Goal: Navigation & Orientation: Find specific page/section

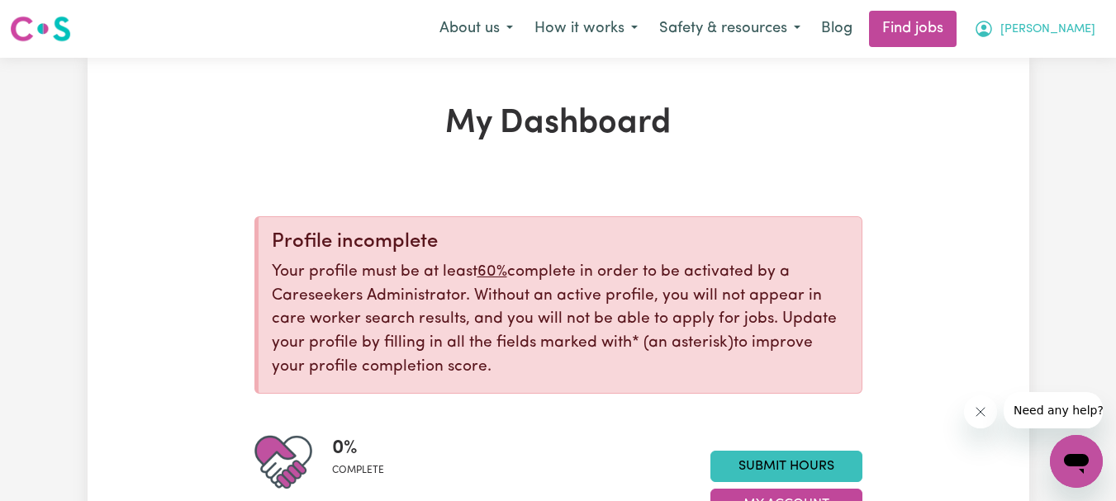
click at [1054, 26] on button "[PERSON_NAME]" at bounding box center [1034, 29] width 143 height 35
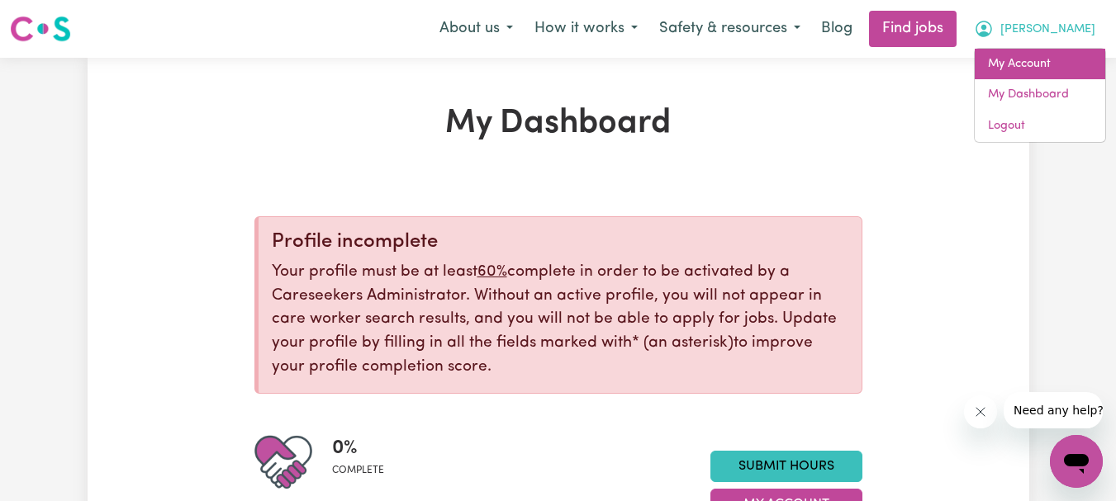
click at [1018, 67] on link "My Account" at bounding box center [1039, 64] width 130 height 31
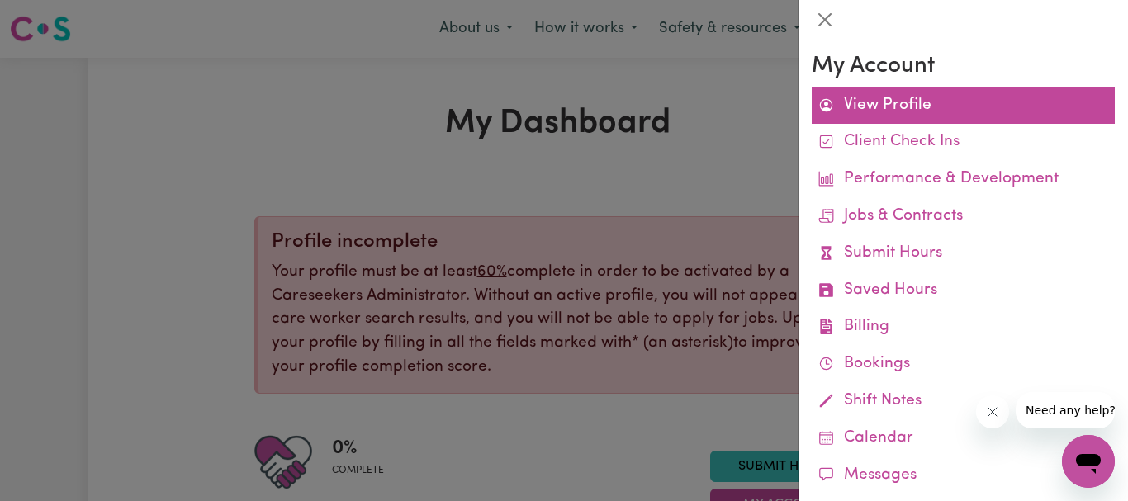
click at [875, 107] on link "View Profile" at bounding box center [963, 106] width 303 height 37
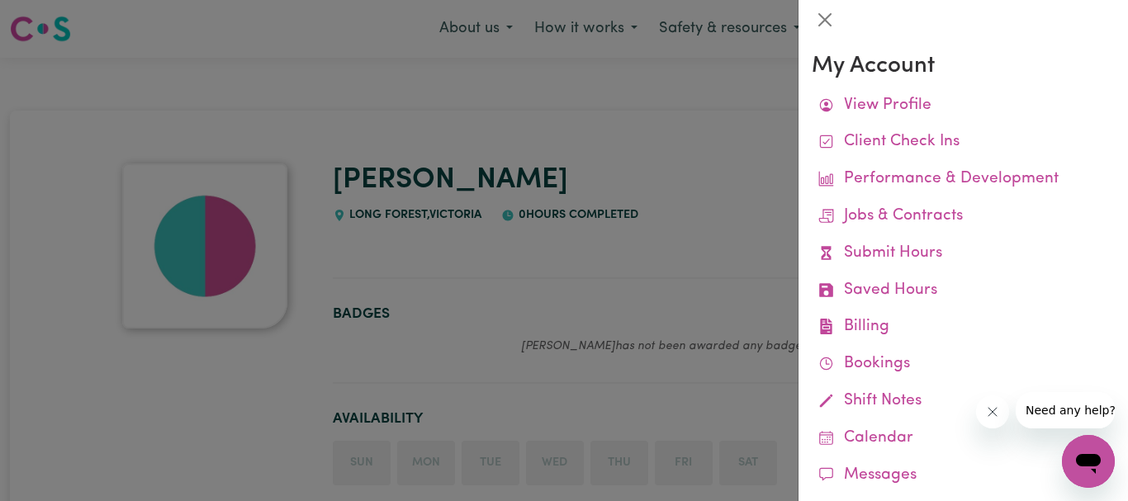
click at [654, 265] on div at bounding box center [564, 250] width 1128 height 501
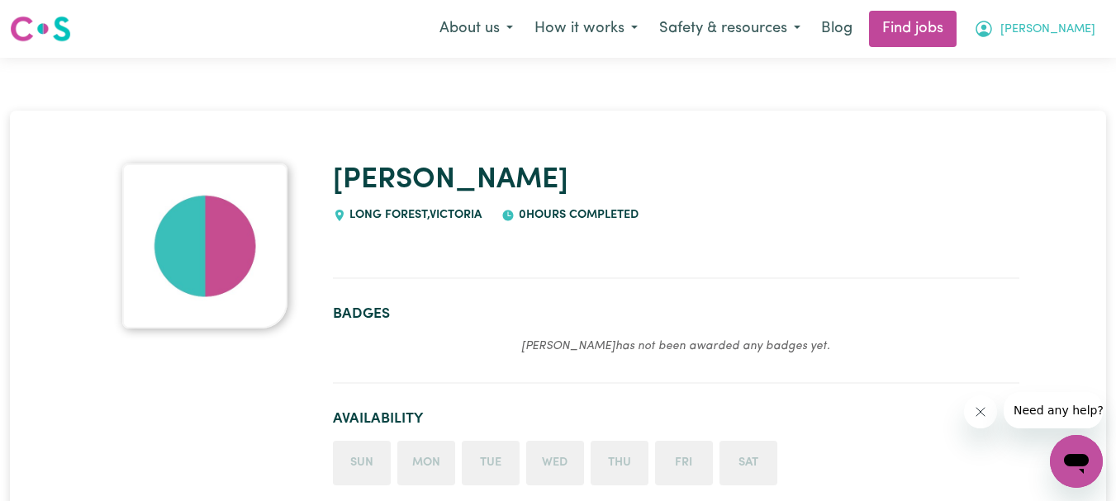
click at [1070, 28] on span "[PERSON_NAME]" at bounding box center [1047, 30] width 95 height 18
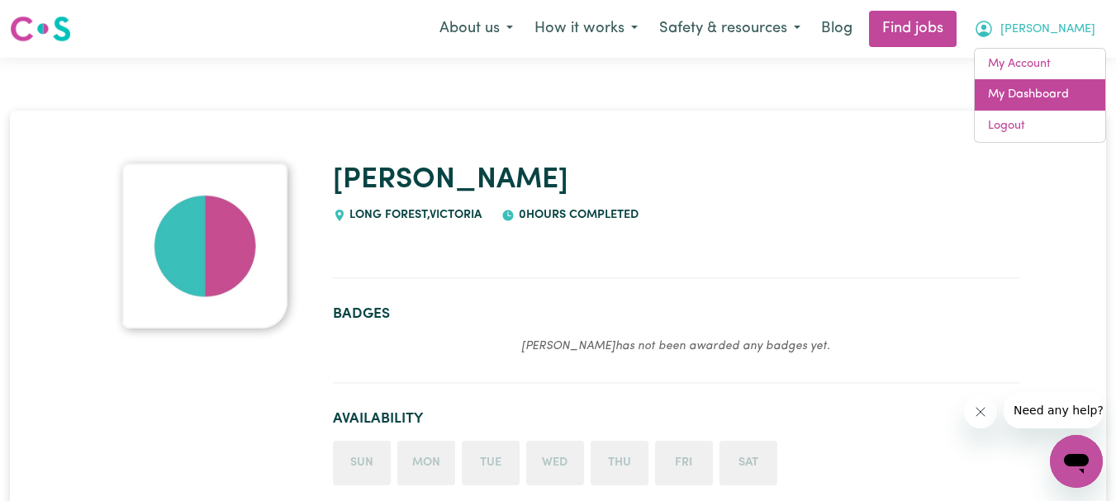
click at [1043, 93] on link "My Dashboard" at bounding box center [1039, 94] width 130 height 31
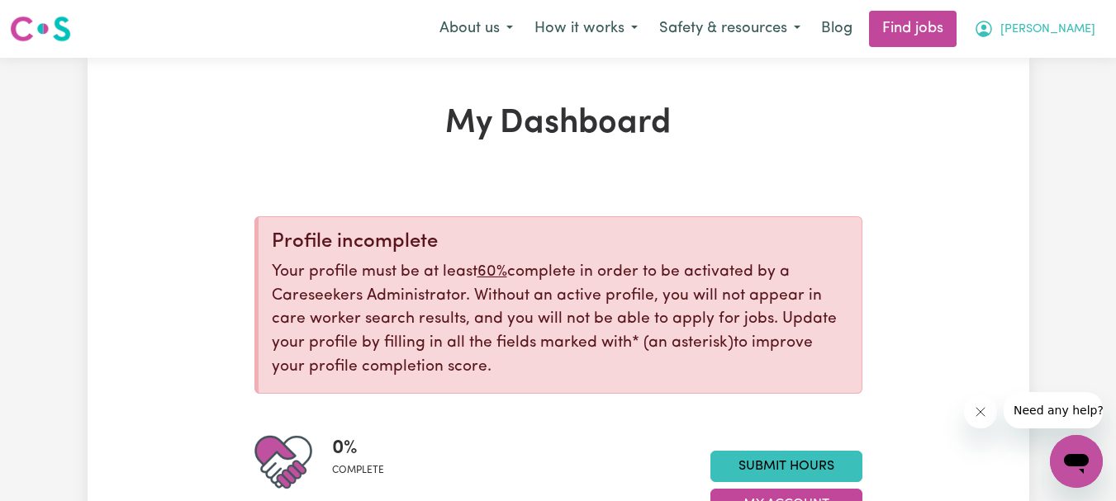
click at [1079, 30] on span "[PERSON_NAME]" at bounding box center [1047, 30] width 95 height 18
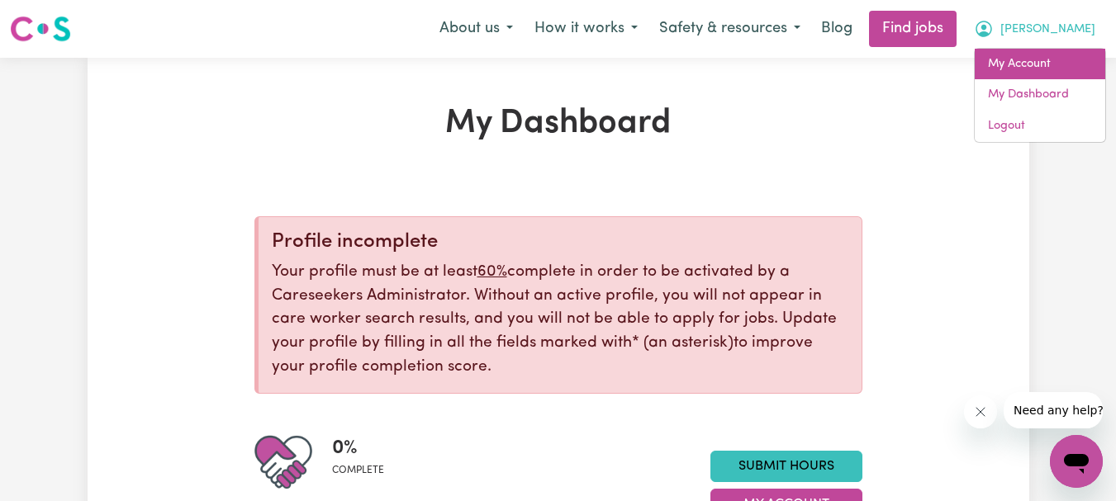
click at [1042, 62] on link "My Account" at bounding box center [1039, 64] width 130 height 31
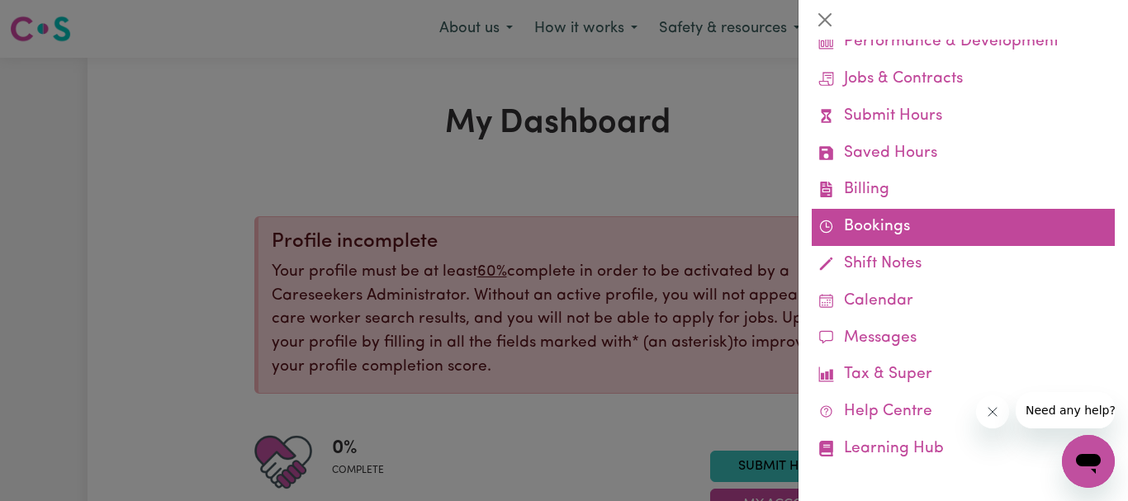
scroll to position [144, 0]
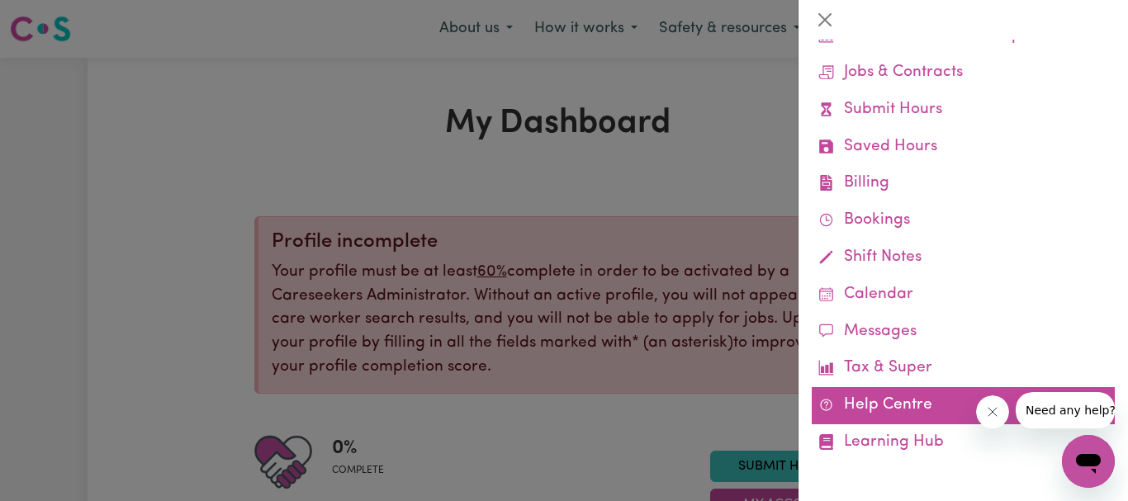
click at [878, 400] on link "Help Centre" at bounding box center [963, 405] width 303 height 37
